Goal: Task Accomplishment & Management: Use online tool/utility

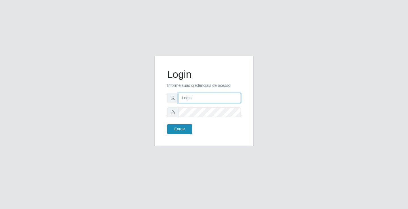
type input "[EMAIL_ADDRESS][DOMAIN_NAME]"
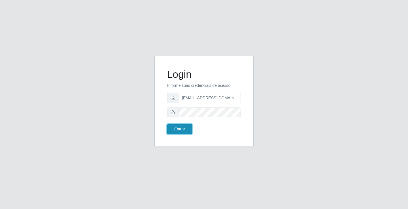
click at [185, 131] on button "Entrar" at bounding box center [179, 129] width 25 height 10
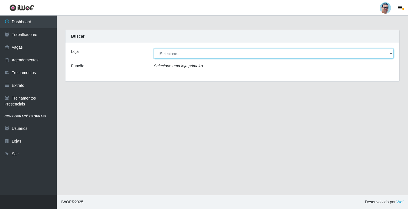
click at [172, 53] on select "[Selecione...] Mercadinho Extrabom" at bounding box center [273, 54] width 239 height 10
select select "175"
click at [154, 49] on select "[Selecione...] Mercadinho Extrabom" at bounding box center [273, 54] width 239 height 10
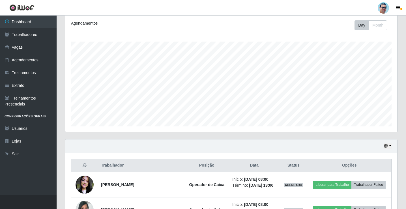
scroll to position [170, 0]
